Goal: Contribute content: Add original content to the website for others to see

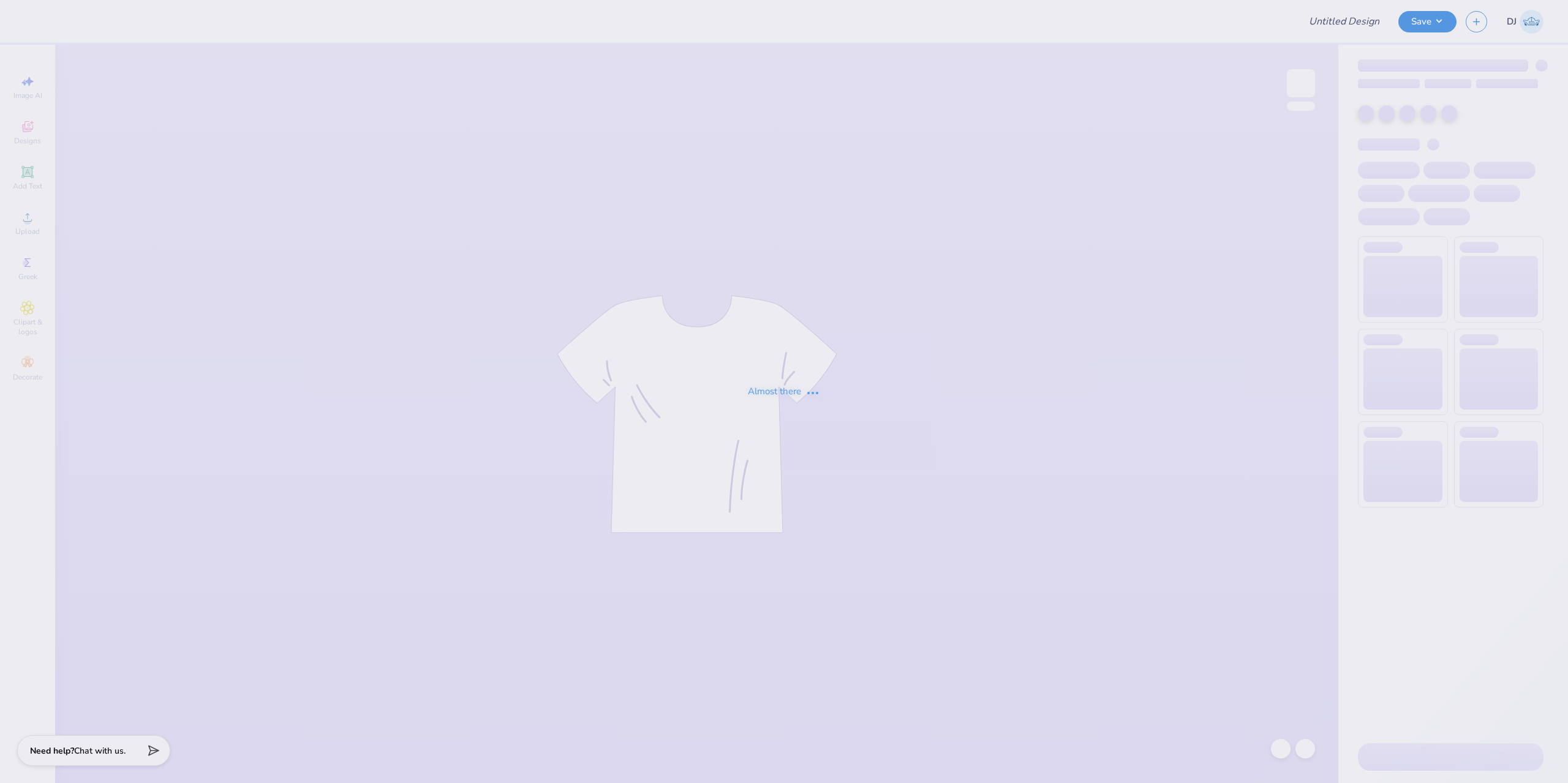
type input "Parent's Weekend"
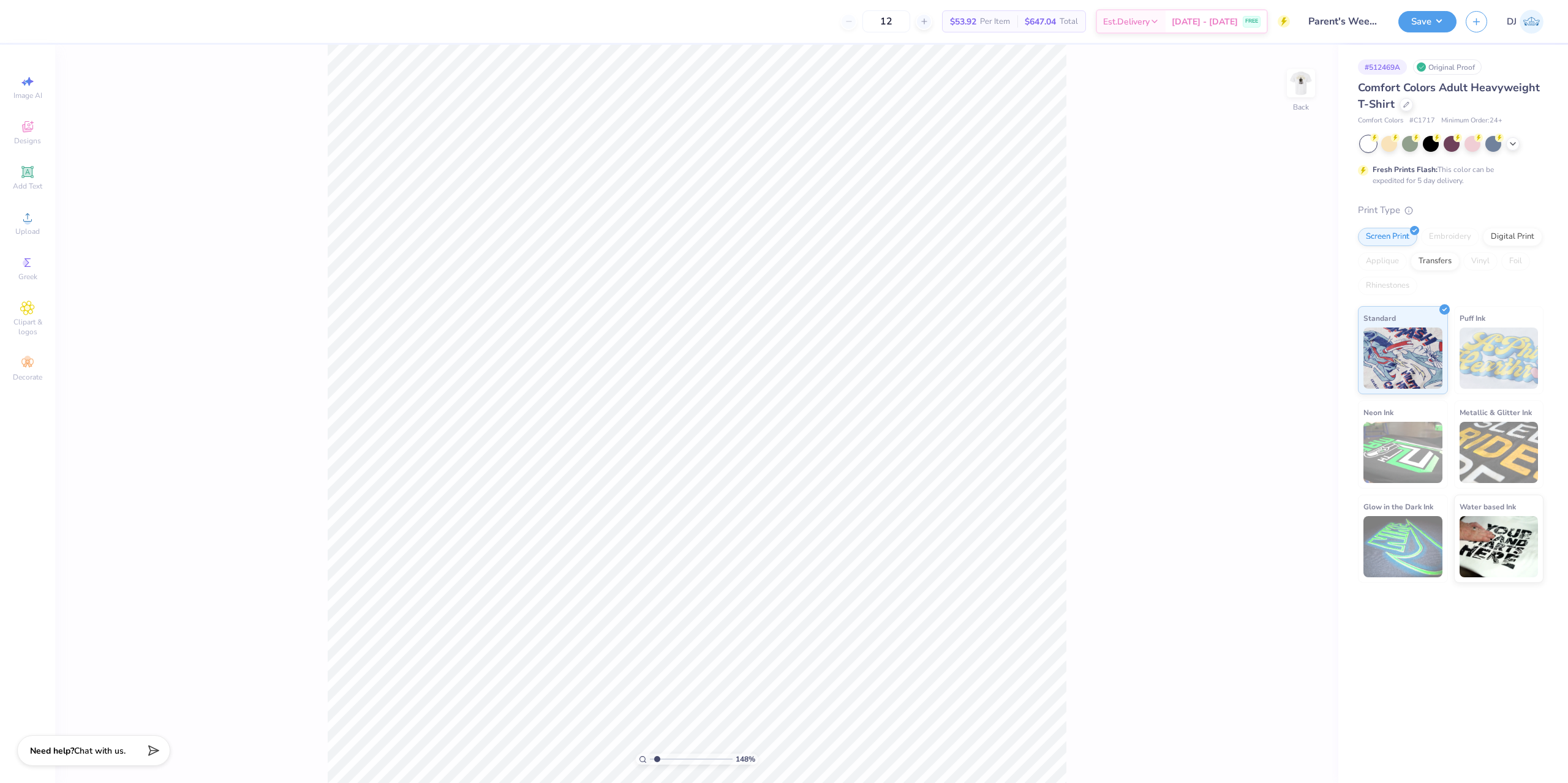
type input "1.56"
click at [657, 760] on input "range" at bounding box center [690, 760] width 83 height 11
click at [1307, 85] on img at bounding box center [1301, 83] width 24 height 24
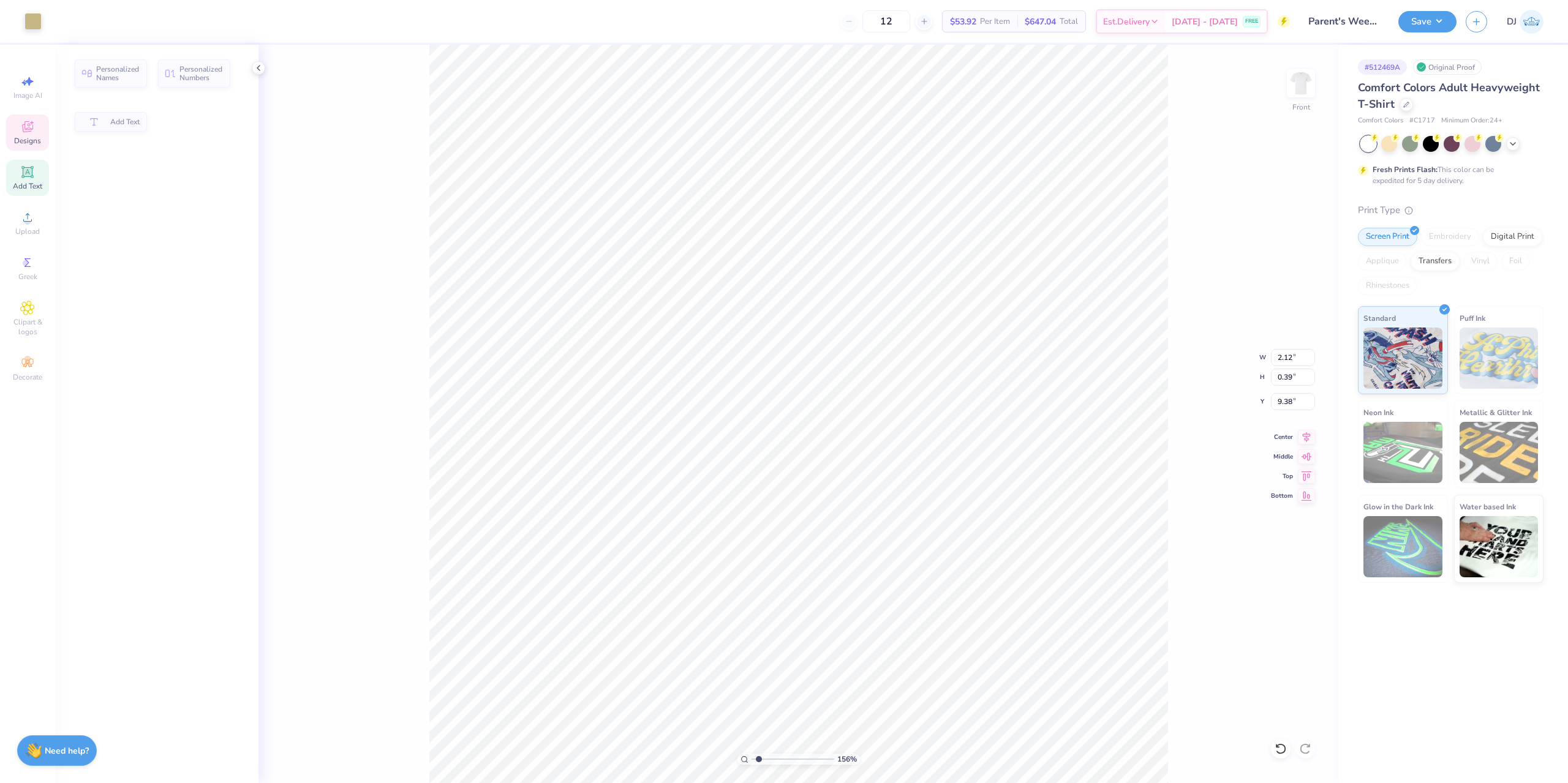
type input "2.12"
type input "0.39"
type input "9.38"
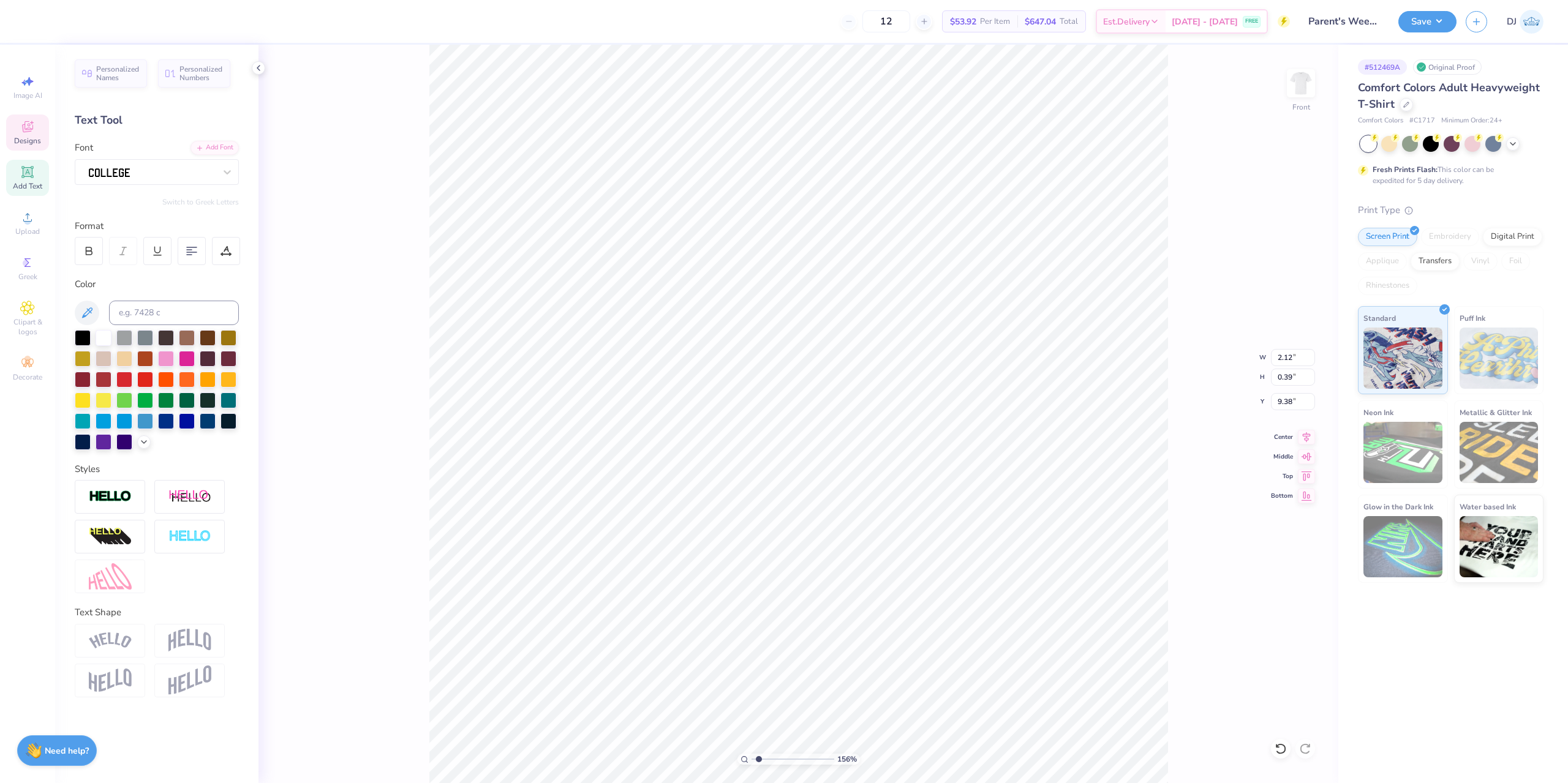
type textarea "KSIG"
type input "9.39"
click at [1416, 28] on button "Save" at bounding box center [1427, 19] width 58 height 21
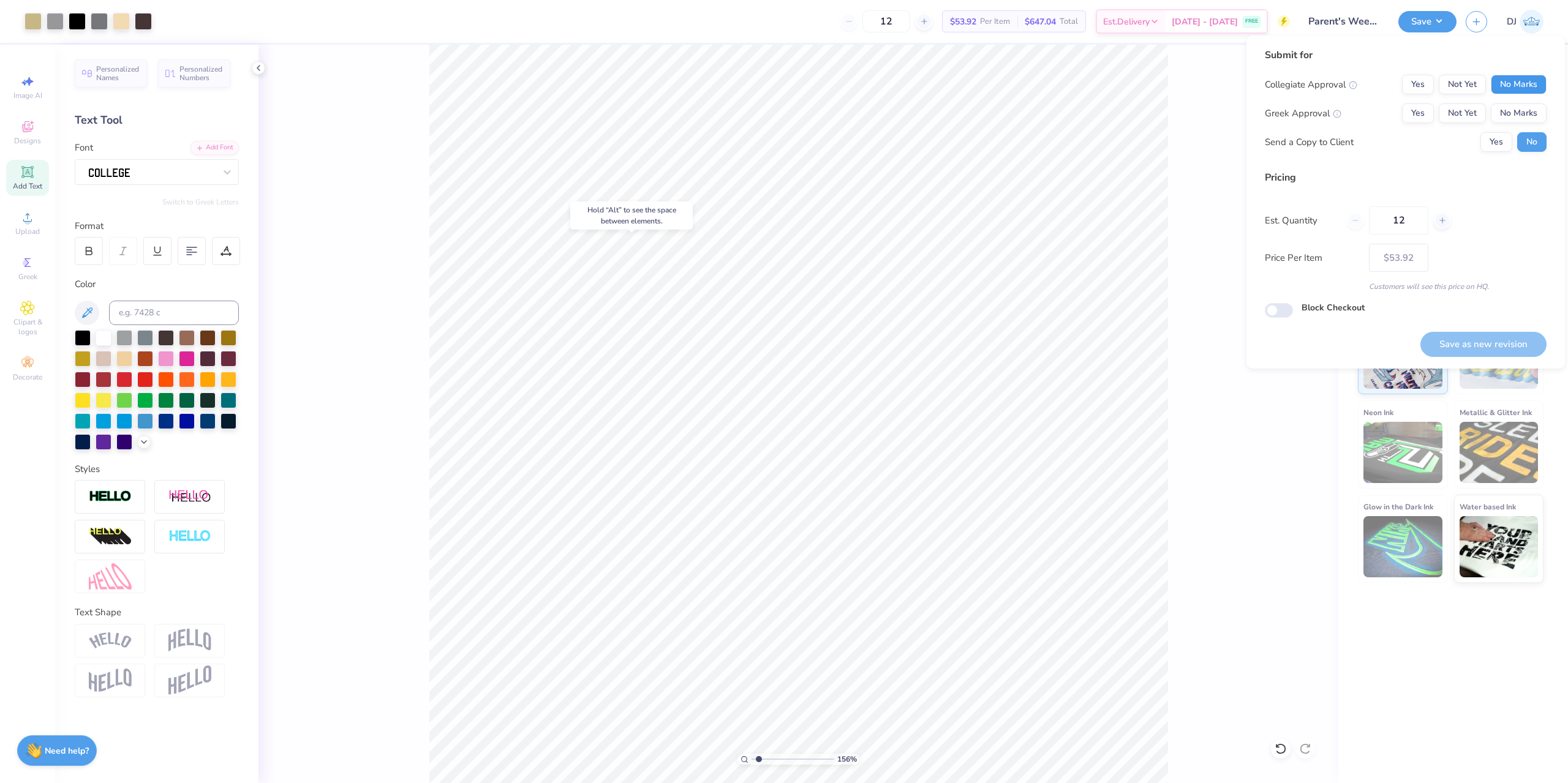
click at [1507, 77] on button "No Marks" at bounding box center [1519, 84] width 56 height 19
click at [1511, 116] on button "No Marks" at bounding box center [1519, 113] width 56 height 19
click at [1427, 116] on button "Yes" at bounding box center [1418, 113] width 32 height 19
click at [1521, 343] on button "Save as new revision" at bounding box center [1484, 344] width 126 height 25
type input "$53.92"
